Goal: Transaction & Acquisition: Purchase product/service

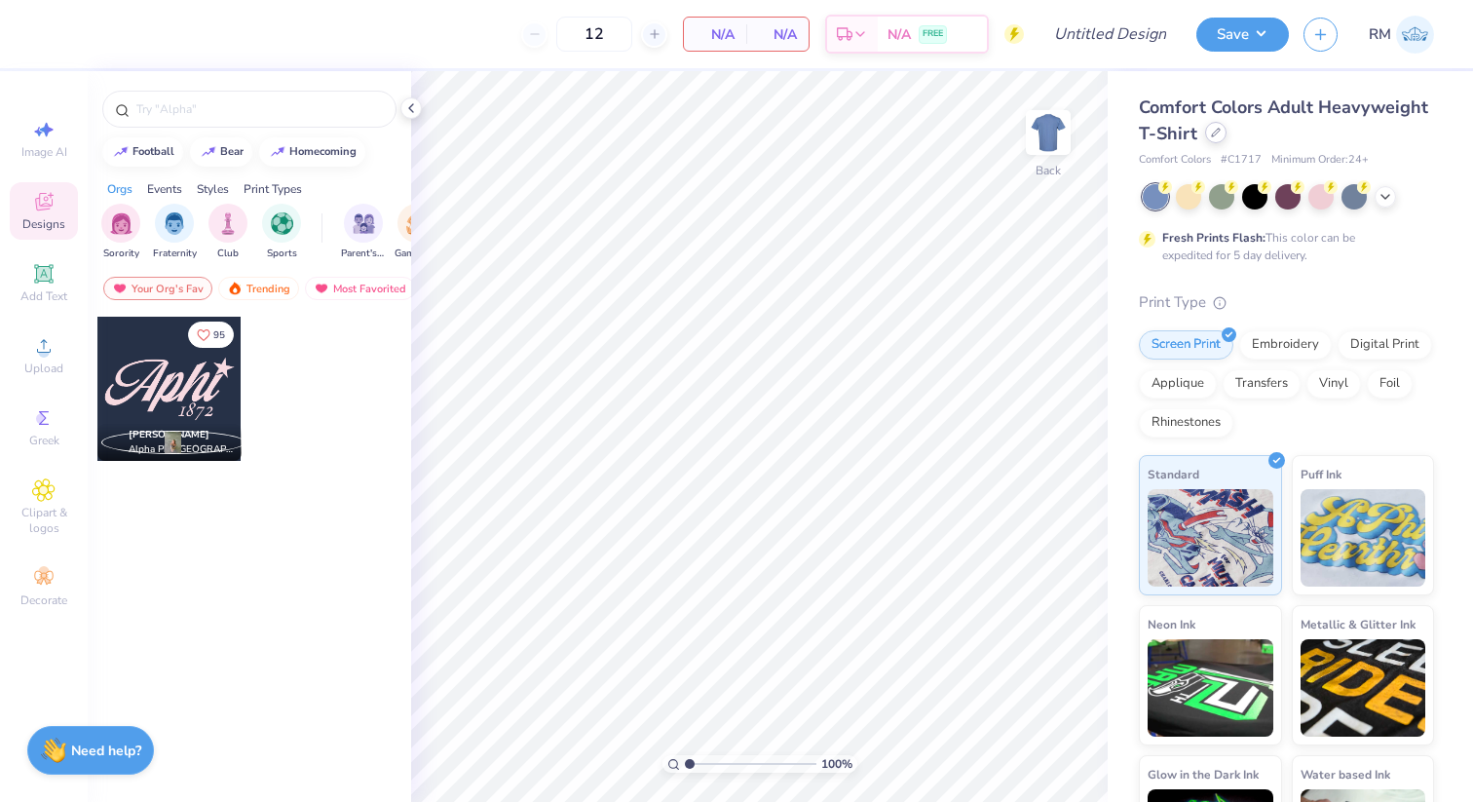
click at [1219, 129] on icon at bounding box center [1216, 133] width 10 height 10
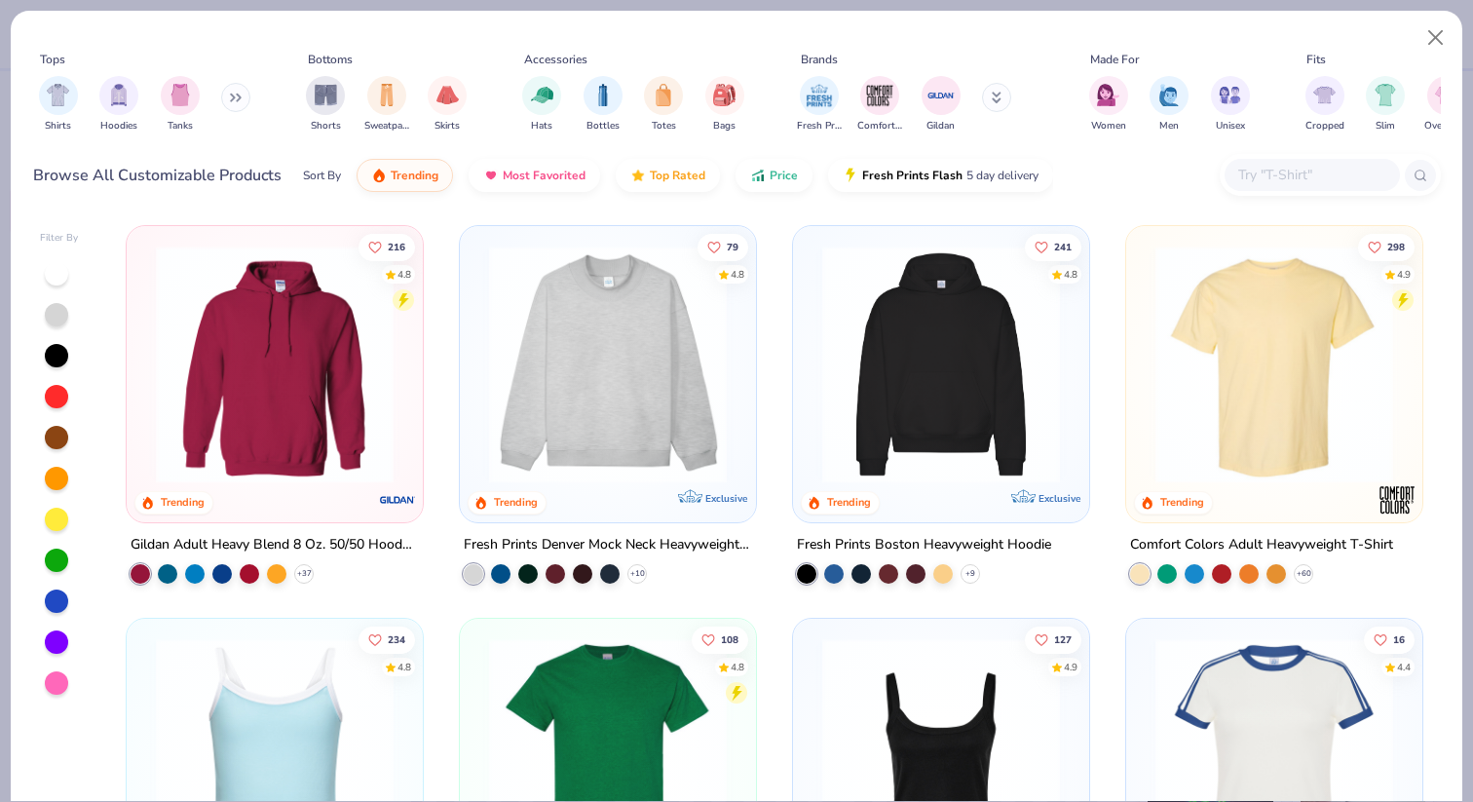
click at [244, 114] on div "Shirts Hoodies Tanks" at bounding box center [145, 104] width 224 height 72
click at [111, 106] on div "filter for Hoodies" at bounding box center [118, 93] width 39 height 39
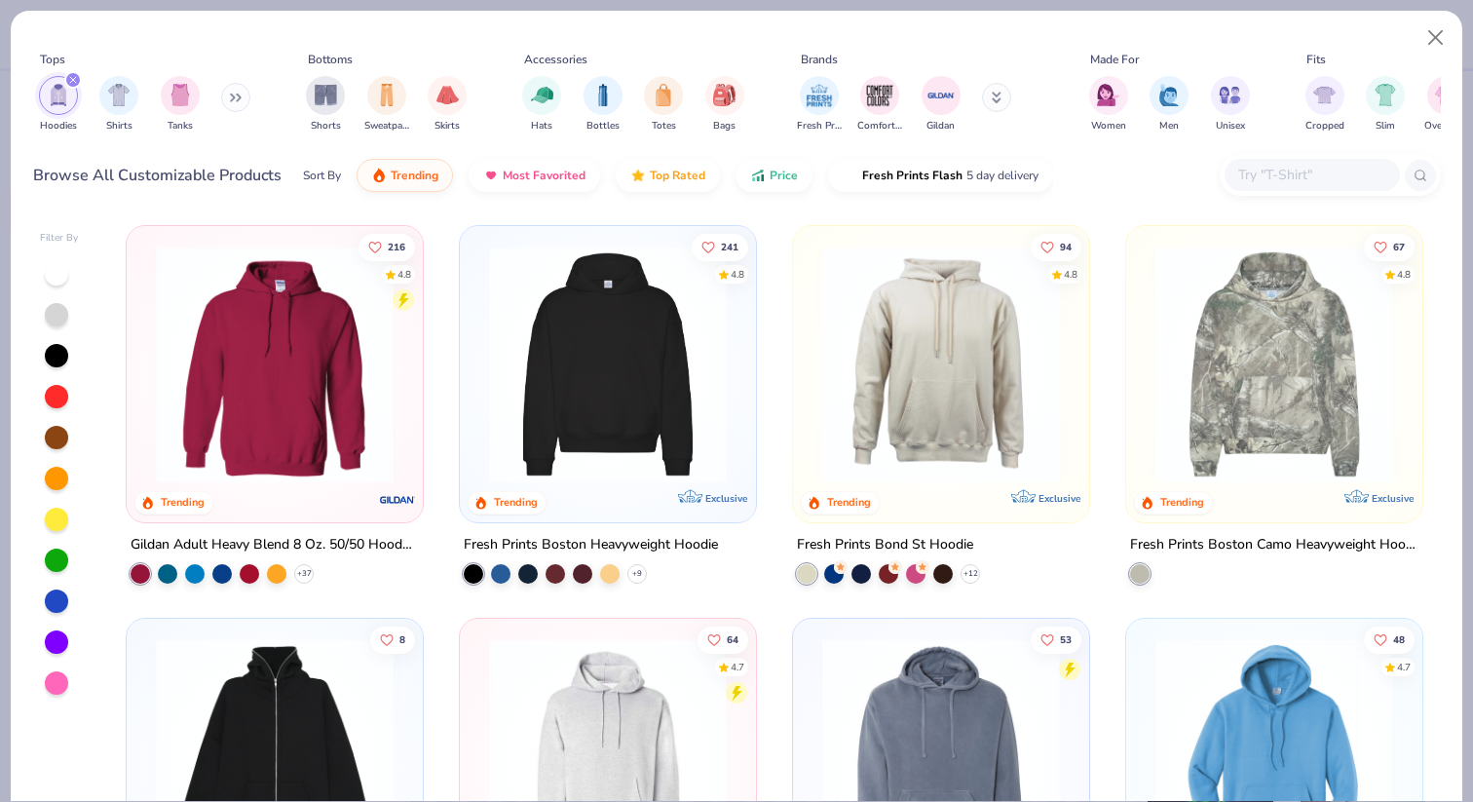
click at [73, 75] on div "filter for Hoodies" at bounding box center [73, 80] width 18 height 18
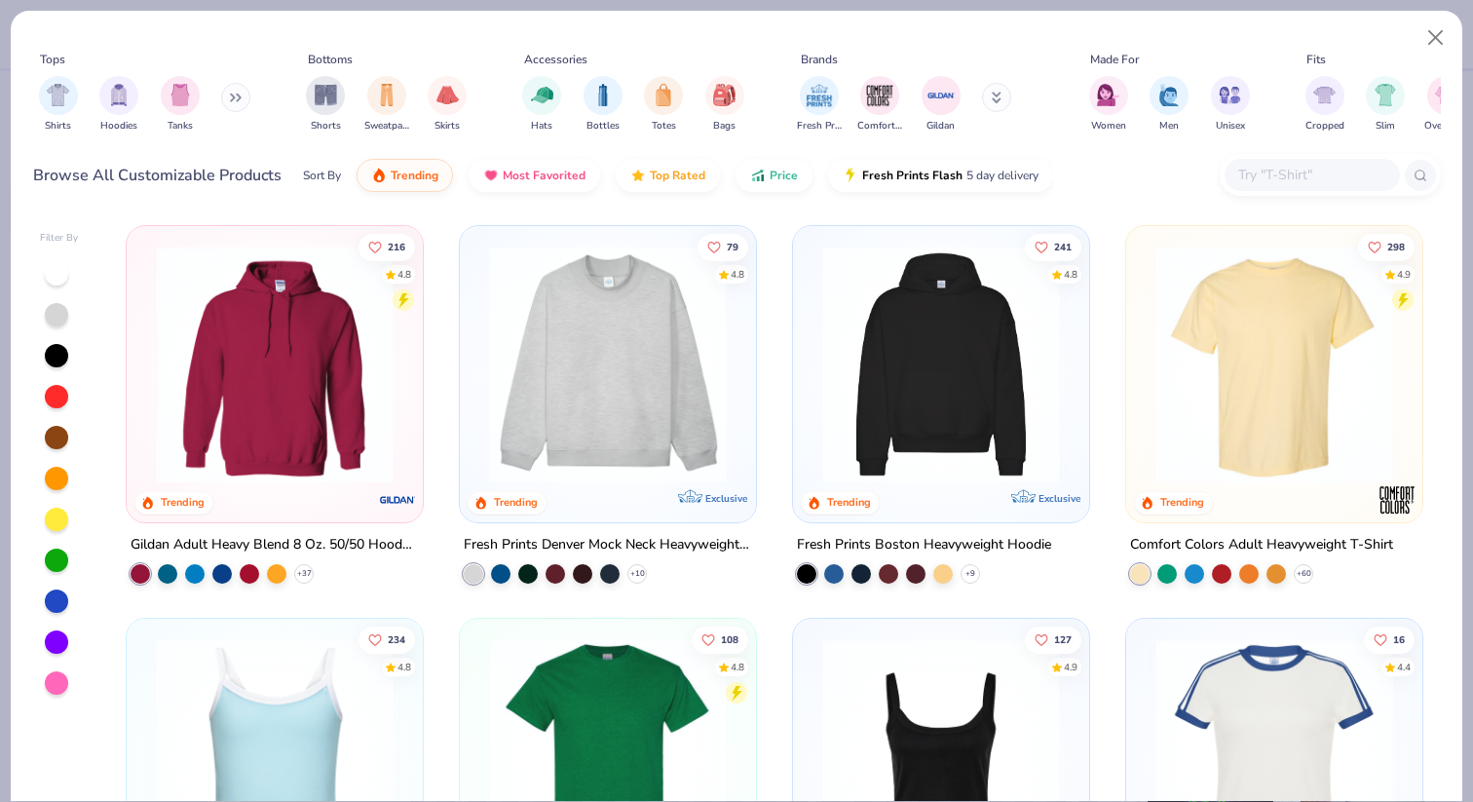
click at [230, 95] on button at bounding box center [235, 97] width 29 height 29
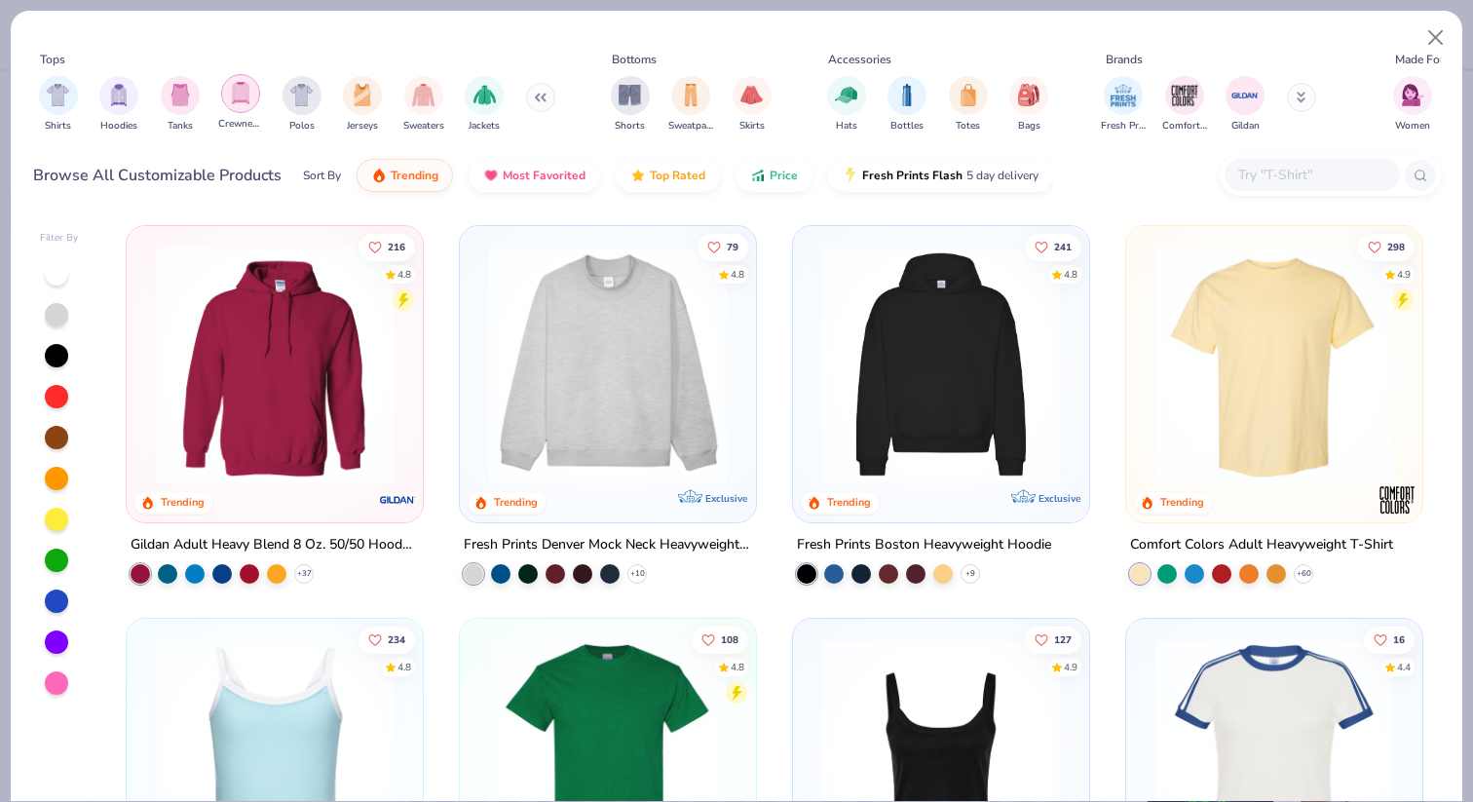
click at [242, 105] on div "filter for Crewnecks" at bounding box center [240, 93] width 39 height 39
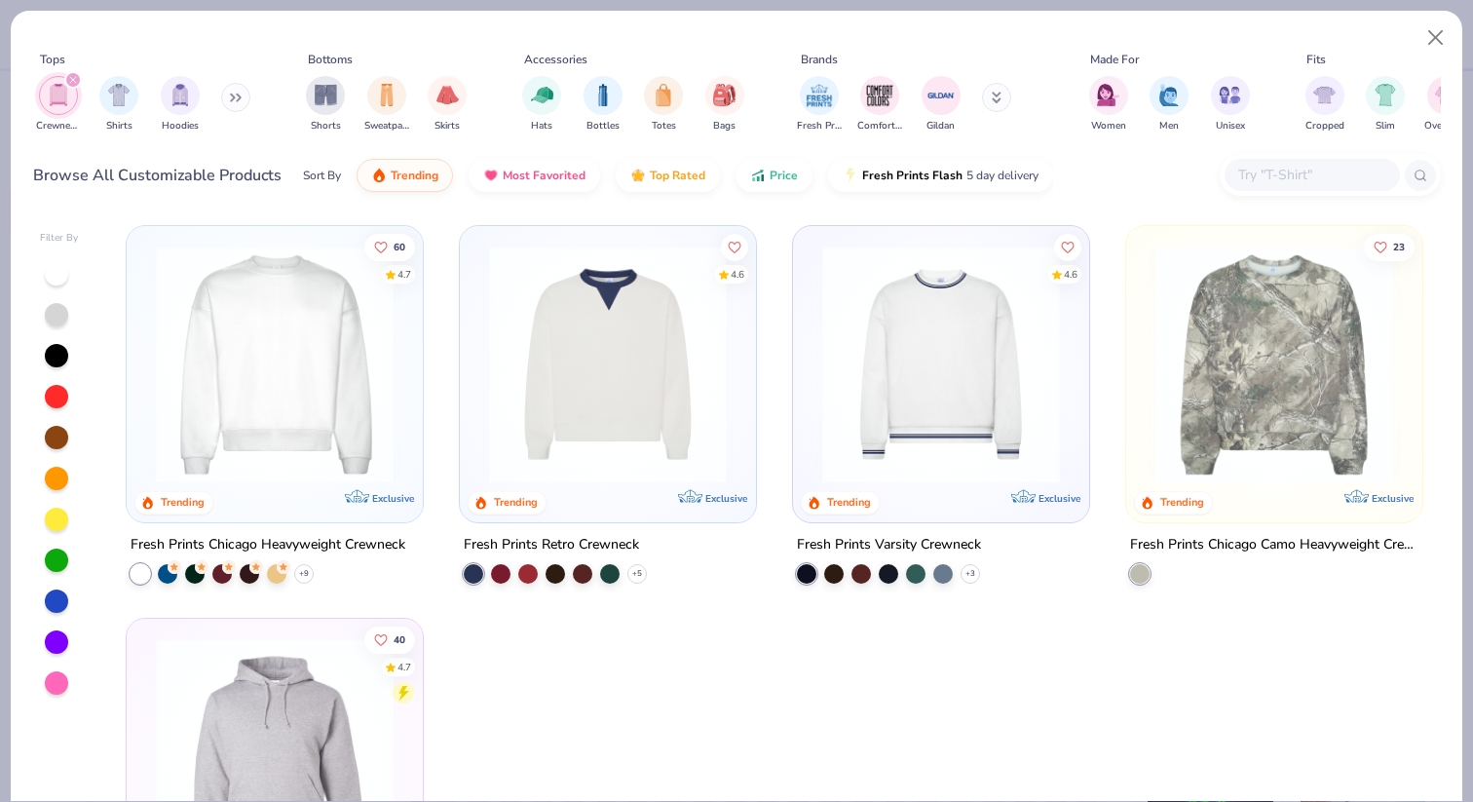
click at [975, 428] on img at bounding box center [941, 365] width 257 height 238
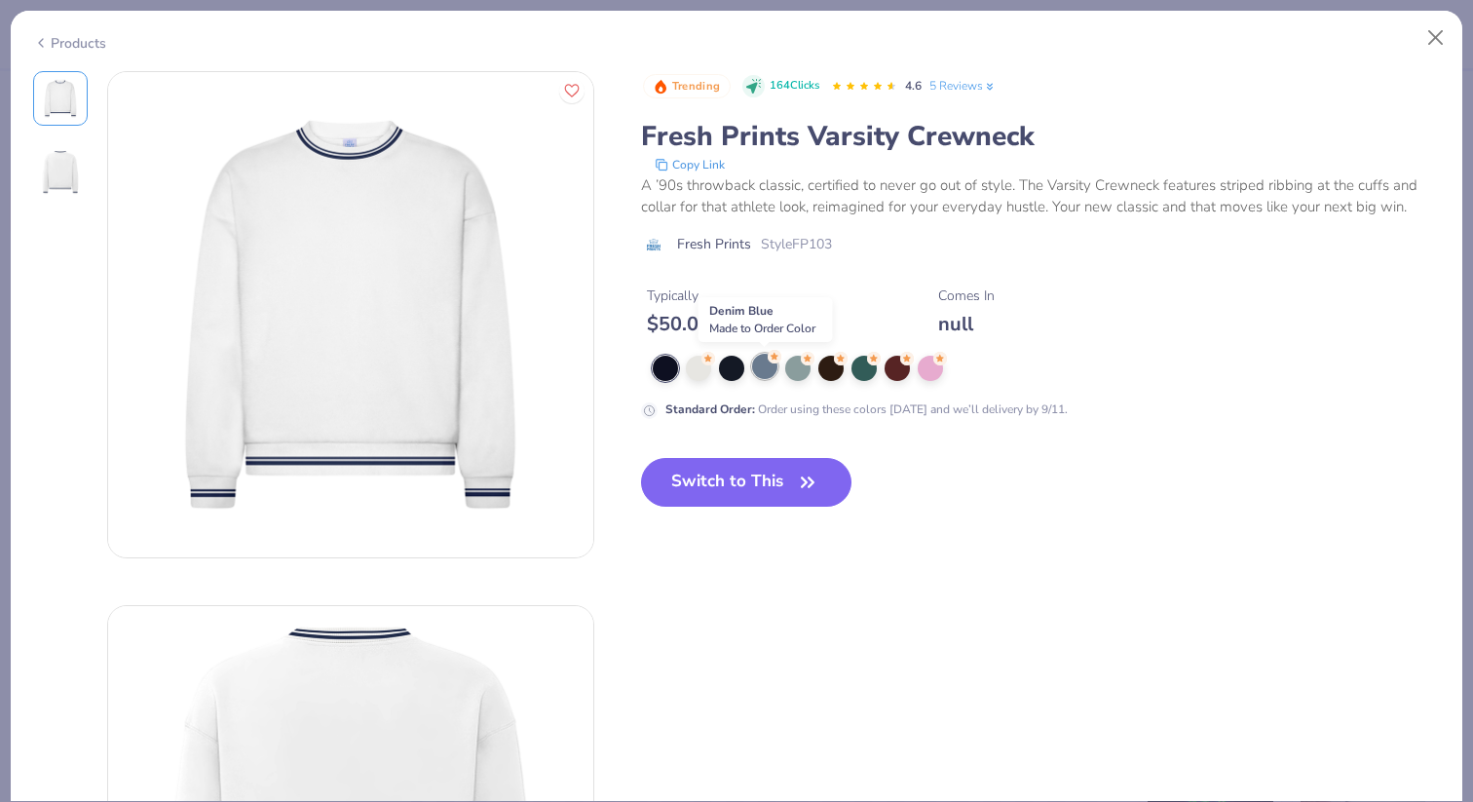
click at [760, 374] on div at bounding box center [764, 366] width 25 height 25
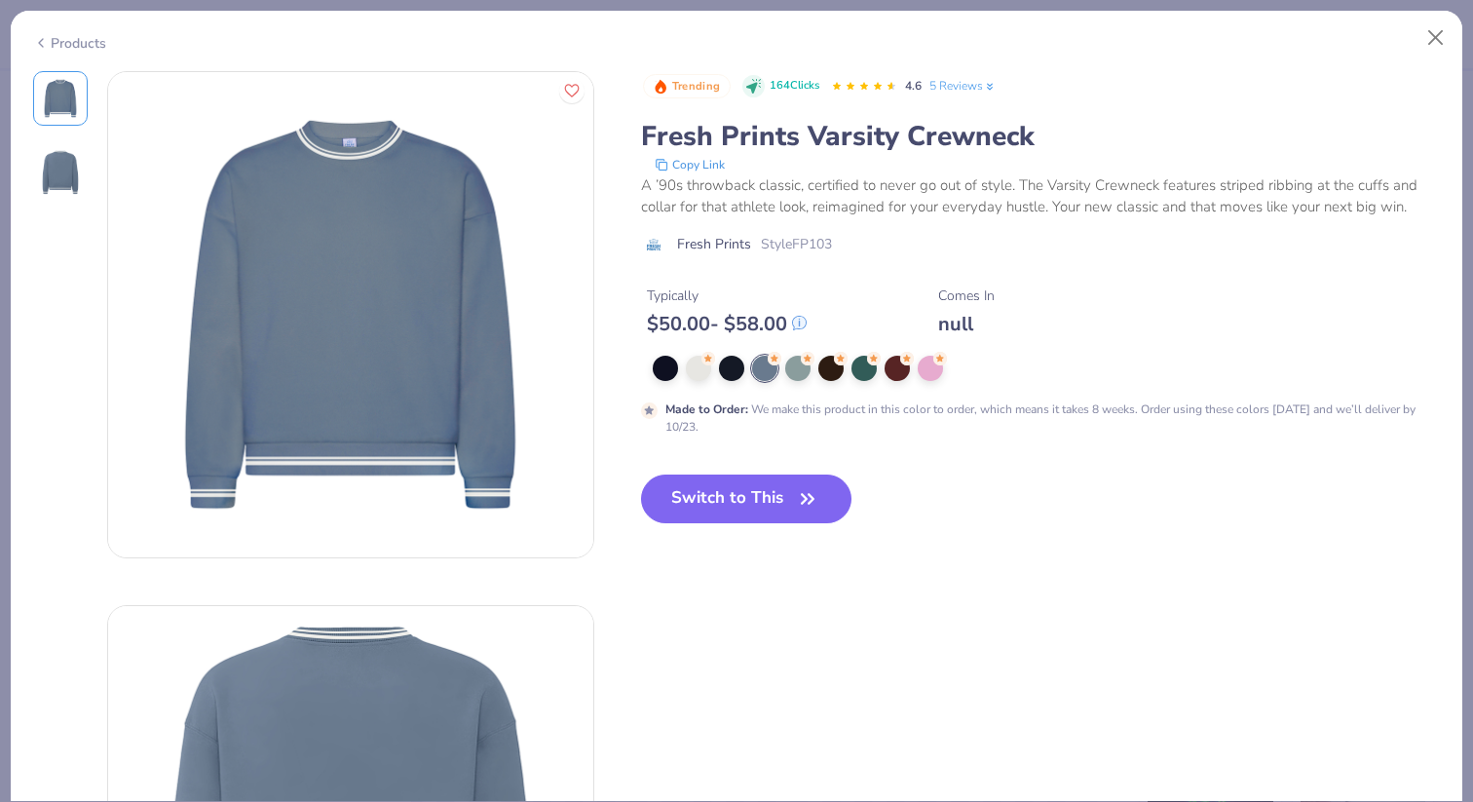
click at [951, 367] on div at bounding box center [1037, 368] width 768 height 25
click at [938, 370] on div at bounding box center [930, 366] width 25 height 25
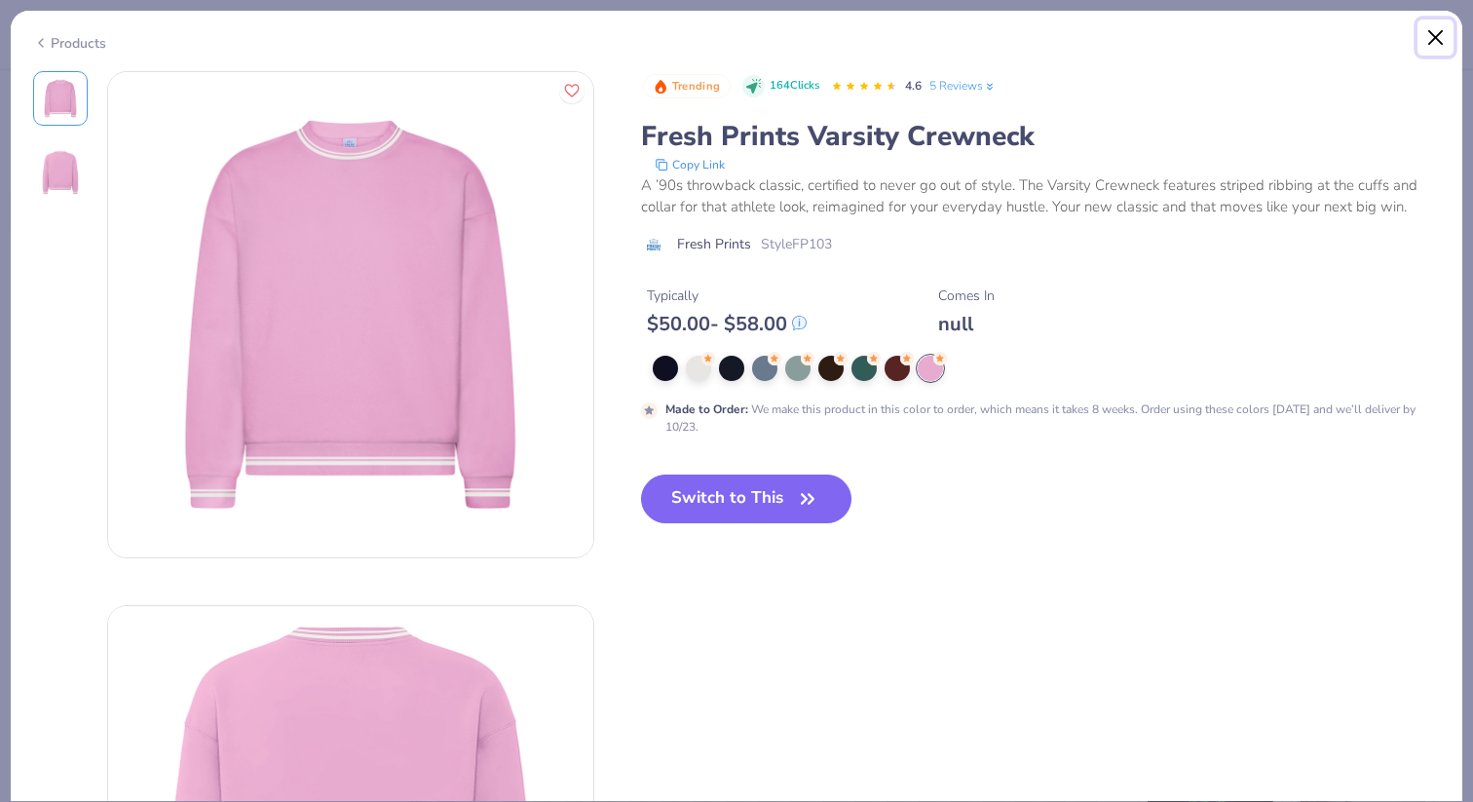
click at [1424, 42] on button "Close" at bounding box center [1436, 37] width 37 height 37
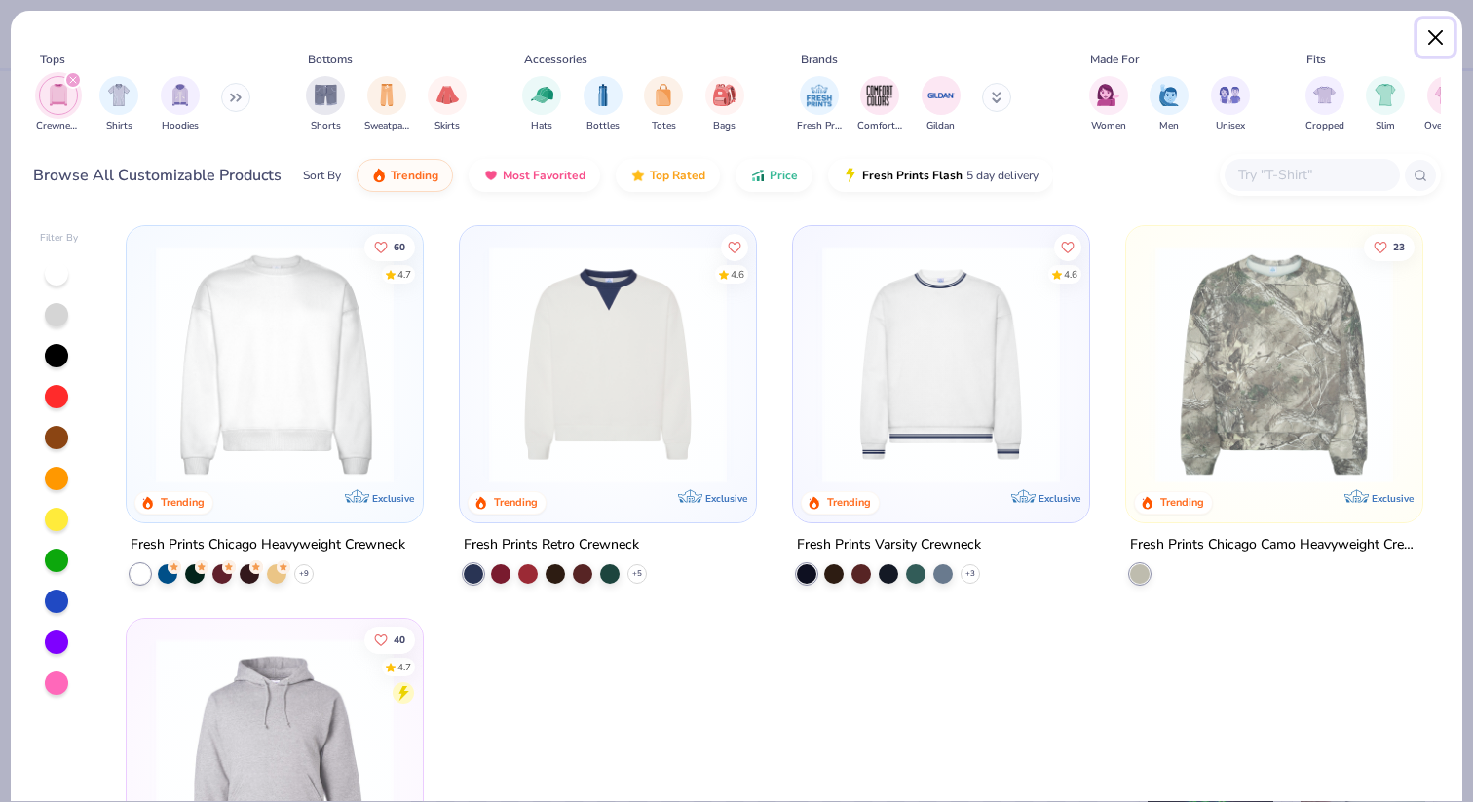
click at [1433, 28] on button "Close" at bounding box center [1436, 37] width 37 height 37
